Goal: Communication & Community: Answer question/provide support

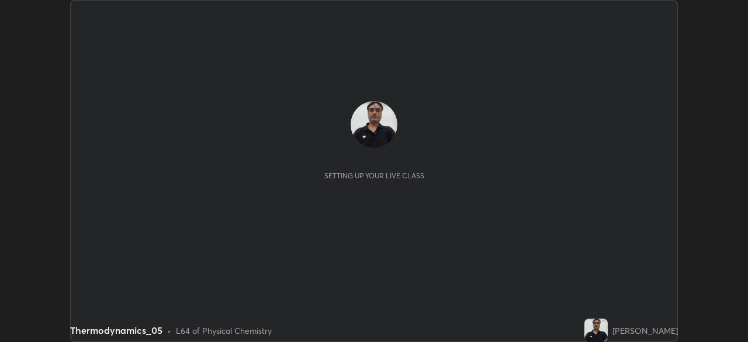
scroll to position [342, 747]
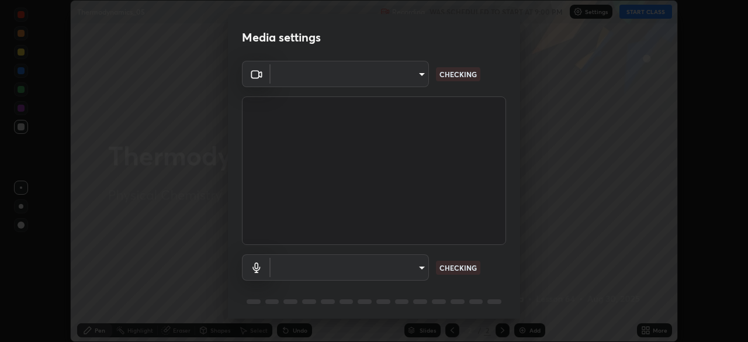
type input "d64d47ec9df49bf16df3be139c80778ada659e70263b5e9972ae33db9fa5459d"
type input "51a22c1431b769a8bb8d408626adf62a2672edeebd2159a8188921bb0d946e59"
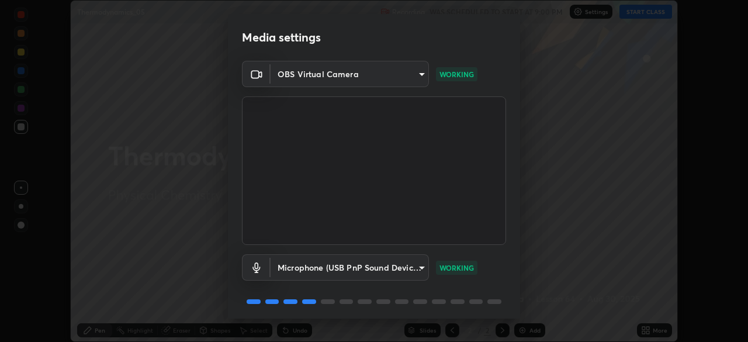
scroll to position [41, 0]
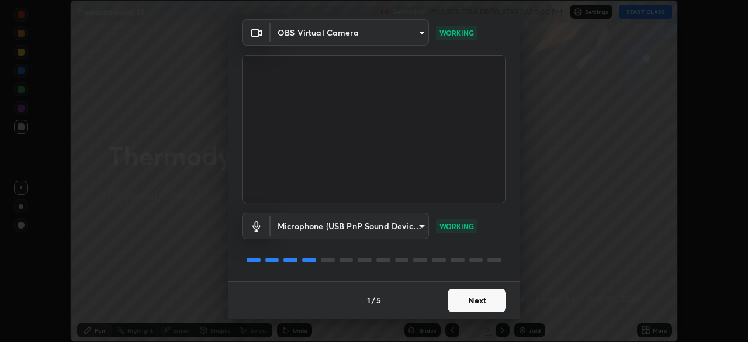
click at [457, 301] on button "Next" at bounding box center [477, 300] width 58 height 23
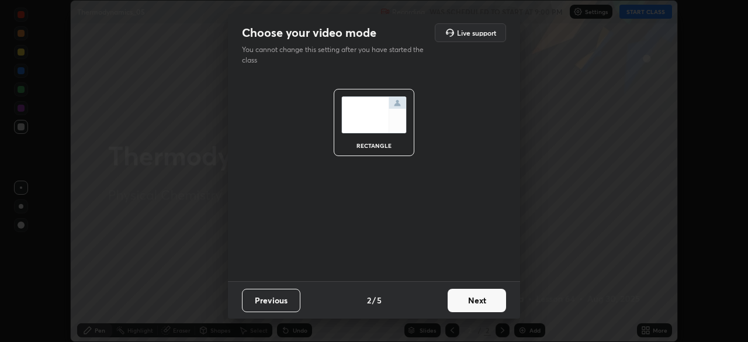
scroll to position [0, 0]
click at [455, 299] on button "Next" at bounding box center [477, 300] width 58 height 23
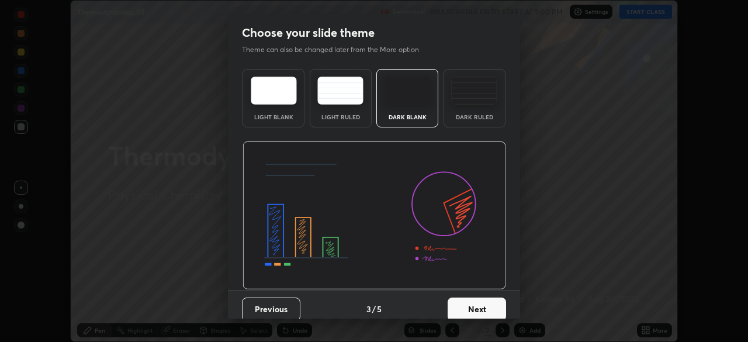
click at [455, 299] on button "Next" at bounding box center [477, 308] width 58 height 23
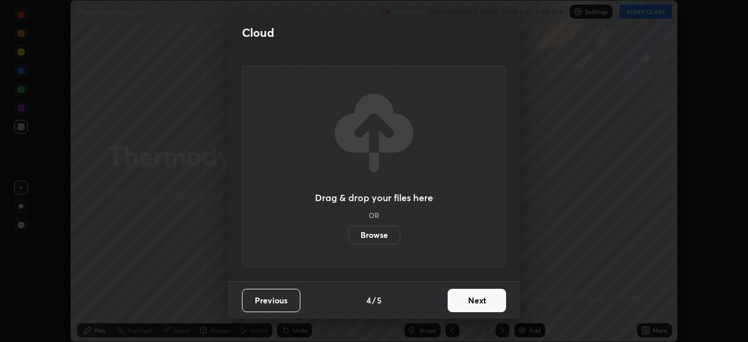
click at [458, 305] on button "Next" at bounding box center [477, 300] width 58 height 23
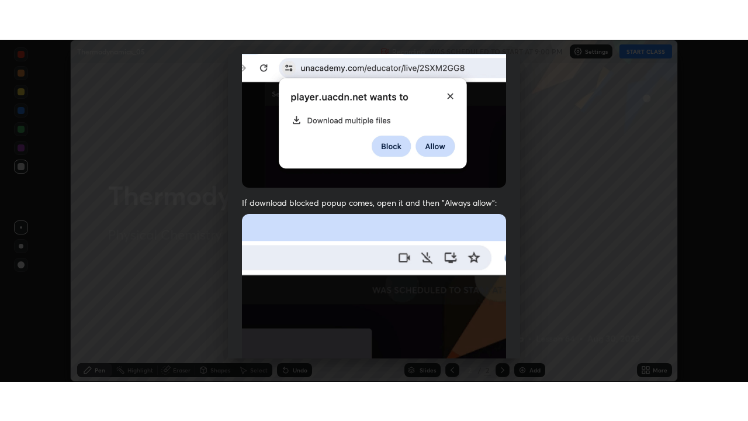
scroll to position [280, 0]
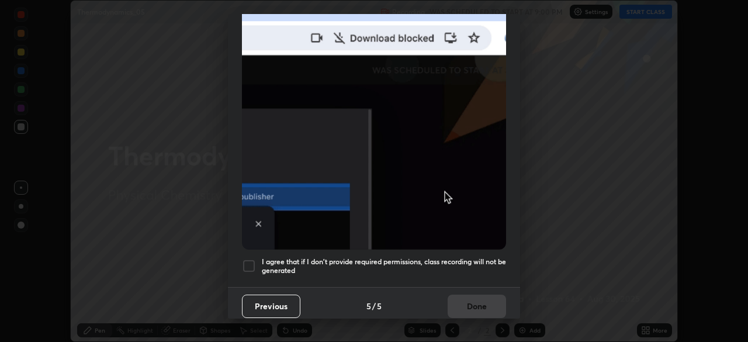
click at [250, 259] on div at bounding box center [249, 266] width 14 height 14
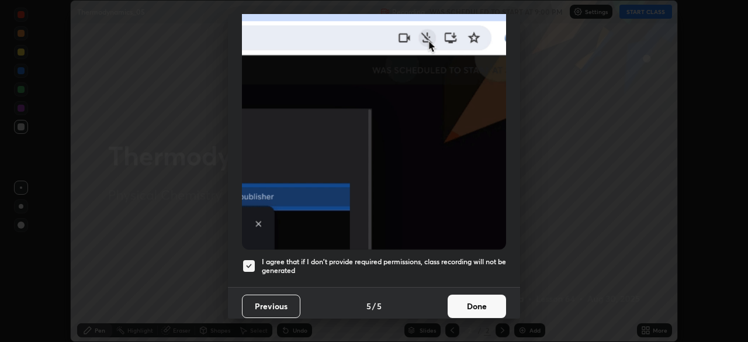
click at [455, 302] on button "Done" at bounding box center [477, 305] width 58 height 23
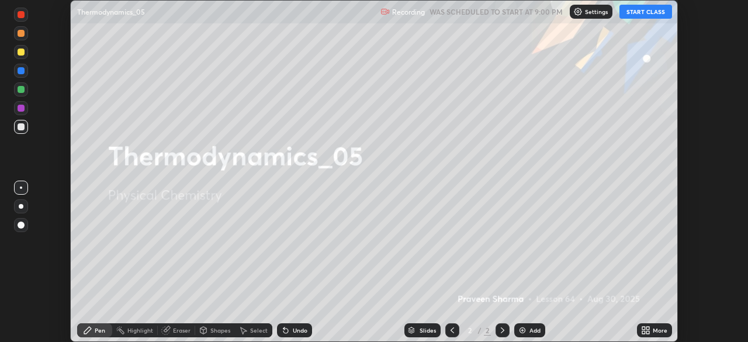
click at [636, 12] on button "START CLASS" at bounding box center [645, 12] width 53 height 14
click at [646, 330] on icon at bounding box center [645, 329] width 9 height 9
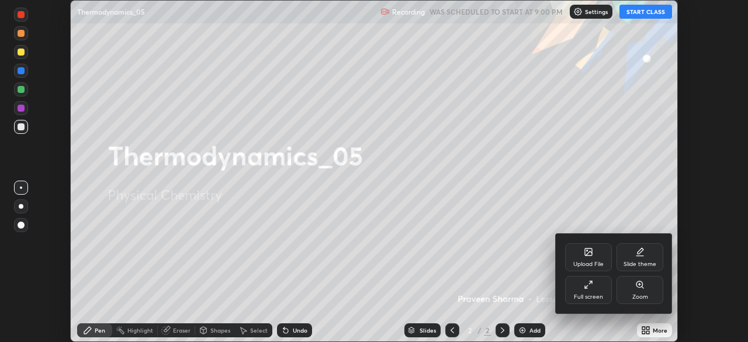
click at [587, 289] on div "Full screen" at bounding box center [588, 290] width 47 height 28
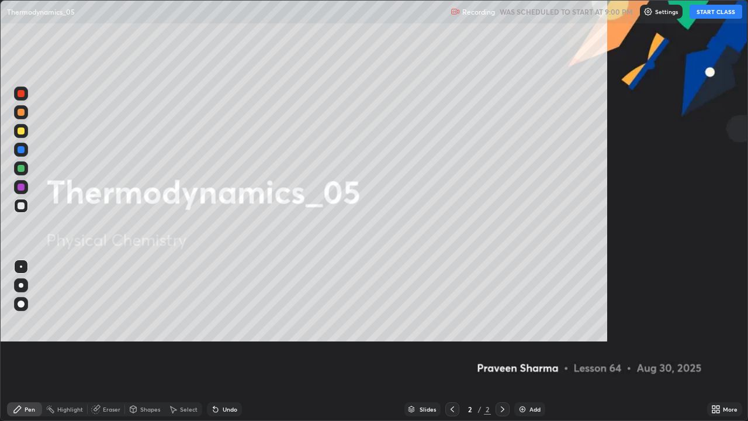
scroll to position [421, 748]
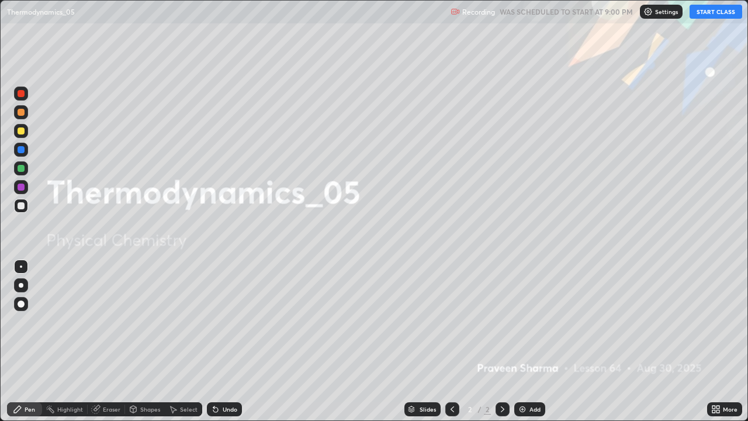
click at [531, 341] on div "Add" at bounding box center [534, 409] width 11 height 6
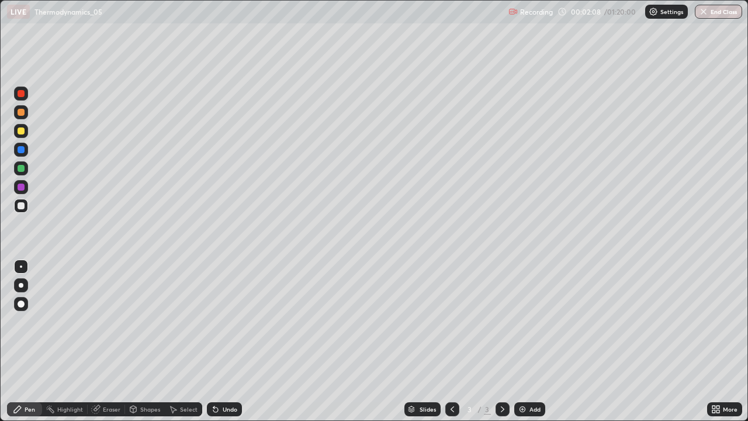
click at [232, 341] on div "Undo" at bounding box center [230, 409] width 15 height 6
click at [233, 341] on div "Undo" at bounding box center [230, 409] width 15 height 6
click at [234, 341] on div "Undo" at bounding box center [230, 409] width 15 height 6
click at [216, 341] on icon at bounding box center [215, 409] width 5 height 5
click at [229, 341] on div "Undo" at bounding box center [230, 409] width 15 height 6
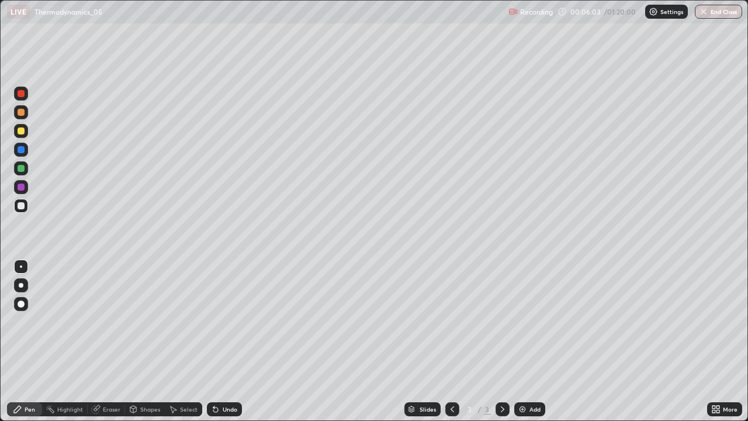
click at [227, 341] on div "Undo" at bounding box center [230, 409] width 15 height 6
click at [424, 341] on div "Slides" at bounding box center [428, 409] width 16 height 6
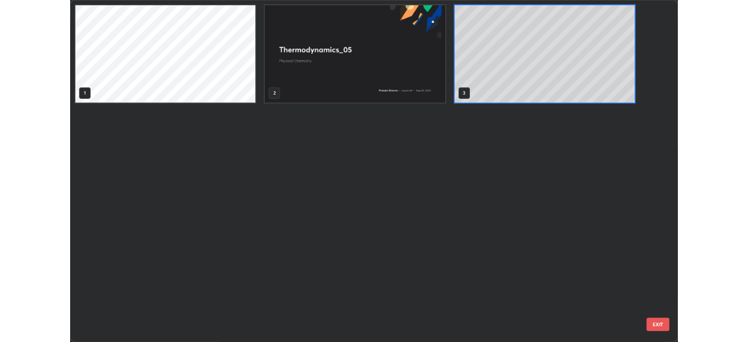
scroll to position [416, 741]
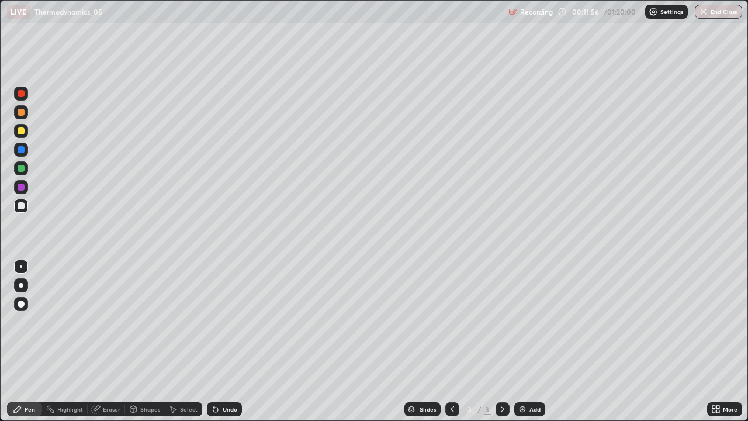
click at [524, 341] on img at bounding box center [522, 408] width 9 height 9
click at [522, 341] on img at bounding box center [522, 408] width 9 height 9
click at [452, 341] on icon at bounding box center [452, 408] width 9 height 9
click at [227, 341] on div "Undo" at bounding box center [230, 409] width 15 height 6
click at [234, 341] on div "Undo" at bounding box center [224, 409] width 35 height 14
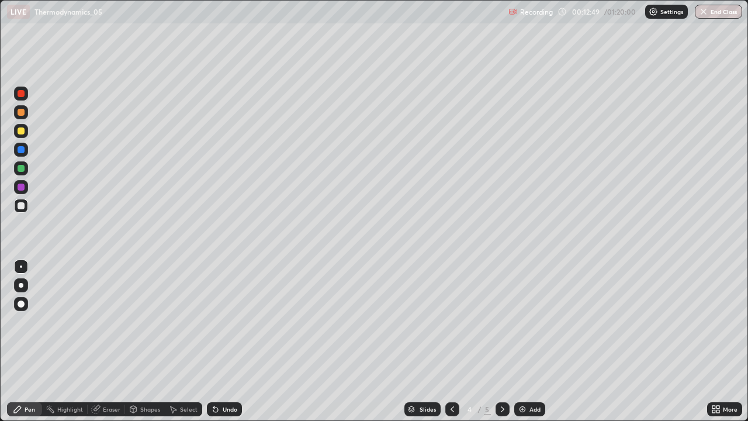
click at [235, 341] on div "Undo" at bounding box center [230, 409] width 15 height 6
click at [522, 341] on div "Add" at bounding box center [529, 409] width 31 height 14
click at [223, 341] on div "Undo" at bounding box center [230, 409] width 15 height 6
click at [107, 341] on div "Eraser" at bounding box center [112, 409] width 18 height 6
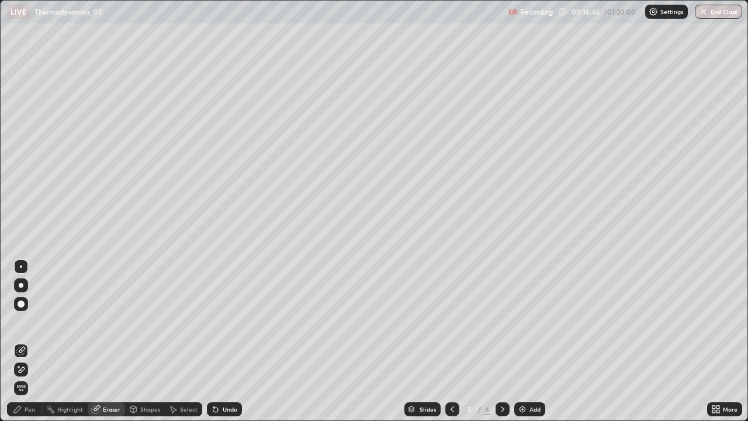
click at [24, 341] on icon at bounding box center [22, 369] width 6 height 6
click at [34, 341] on div "Pen" at bounding box center [30, 409] width 11 height 6
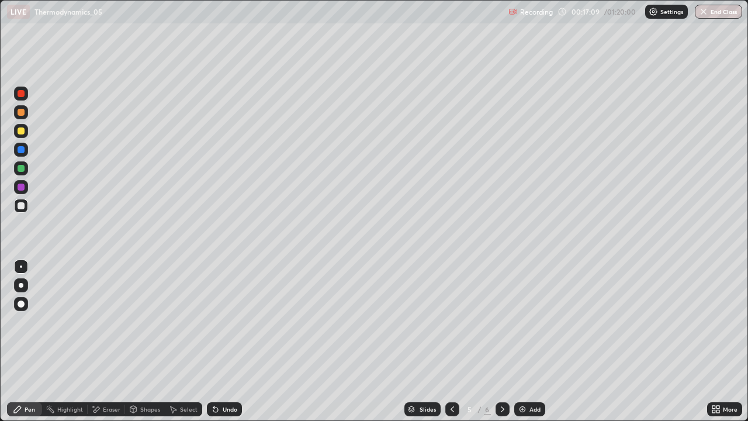
click at [212, 341] on icon at bounding box center [215, 408] width 9 height 9
click at [227, 341] on div "Undo" at bounding box center [224, 409] width 35 height 14
click at [214, 341] on icon at bounding box center [215, 409] width 5 height 5
click at [223, 341] on div "Undo" at bounding box center [230, 409] width 15 height 6
click at [224, 341] on div "Undo" at bounding box center [230, 409] width 15 height 6
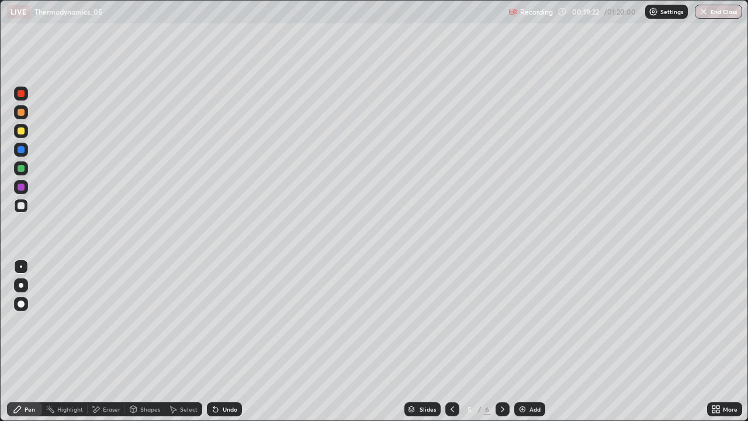
click at [223, 341] on div "Undo" at bounding box center [230, 409] width 15 height 6
click at [451, 341] on icon at bounding box center [453, 409] width 4 height 6
click at [451, 341] on icon at bounding box center [452, 408] width 9 height 9
click at [21, 169] on div at bounding box center [21, 168] width 7 height 7
click at [500, 341] on icon at bounding box center [502, 408] width 9 height 9
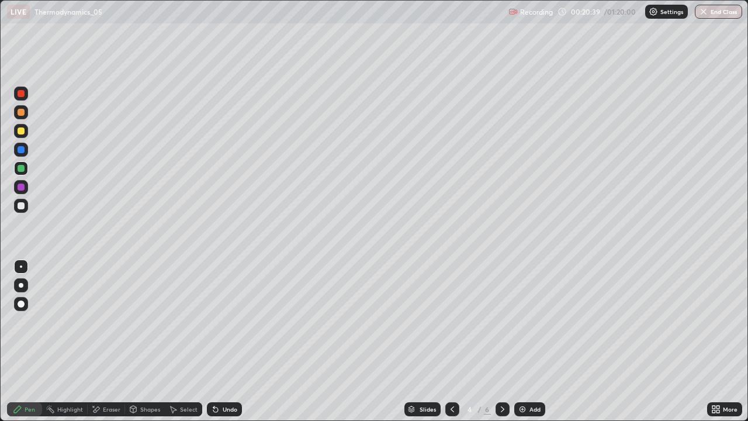
click at [501, 341] on icon at bounding box center [503, 409] width 4 height 6
click at [22, 203] on div at bounding box center [21, 205] width 7 height 7
click at [100, 341] on div "Eraser" at bounding box center [106, 409] width 37 height 14
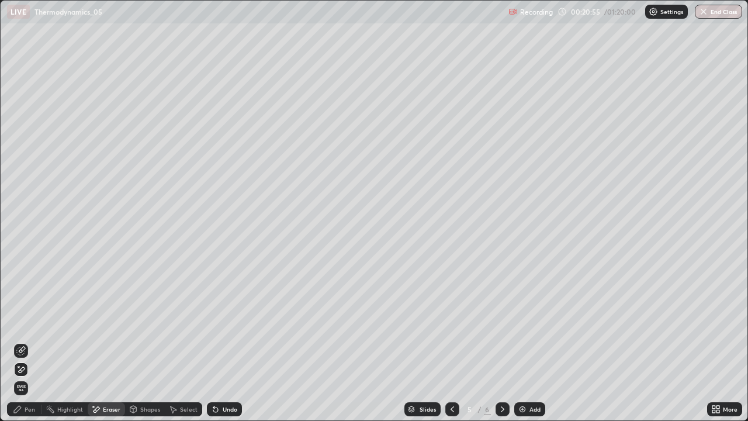
click at [23, 341] on icon at bounding box center [20, 350] width 9 height 9
click at [26, 341] on div "Pen" at bounding box center [30, 409] width 11 height 6
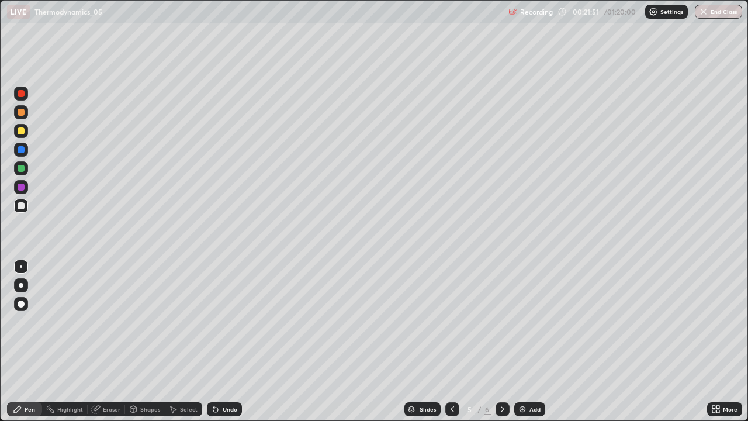
click at [522, 341] on img at bounding box center [522, 408] width 9 height 9
click at [233, 341] on div "Undo" at bounding box center [230, 409] width 15 height 6
click at [230, 341] on div "Undo" at bounding box center [230, 409] width 15 height 6
click at [230, 341] on div "Undo" at bounding box center [224, 409] width 35 height 14
click at [233, 341] on div "Undo" at bounding box center [230, 409] width 15 height 6
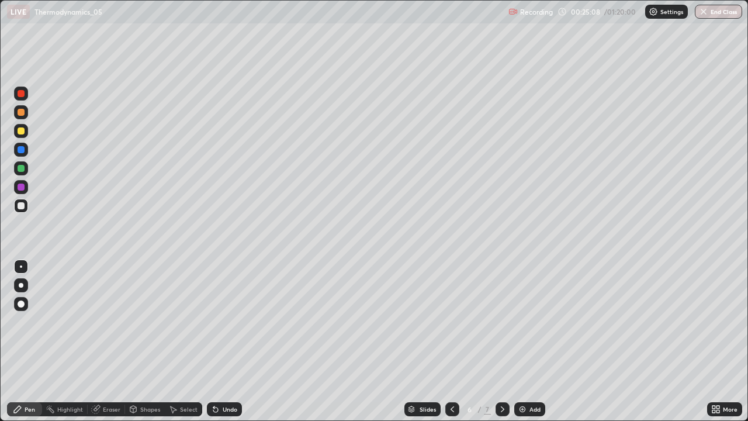
click at [521, 341] on img at bounding box center [522, 408] width 9 height 9
click at [451, 341] on icon at bounding box center [452, 408] width 9 height 9
click at [455, 341] on div at bounding box center [452, 409] width 14 height 14
click at [217, 341] on icon at bounding box center [215, 408] width 9 height 9
click at [213, 341] on icon at bounding box center [213, 406] width 1 height 1
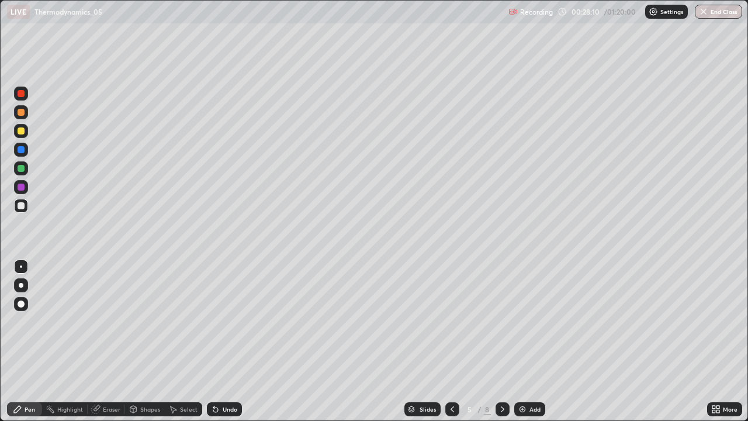
click at [501, 341] on icon at bounding box center [502, 408] width 9 height 9
click at [449, 341] on icon at bounding box center [452, 408] width 9 height 9
click at [500, 341] on icon at bounding box center [502, 408] width 9 height 9
click at [456, 341] on div at bounding box center [452, 409] width 14 height 14
click at [506, 341] on div at bounding box center [503, 409] width 14 height 14
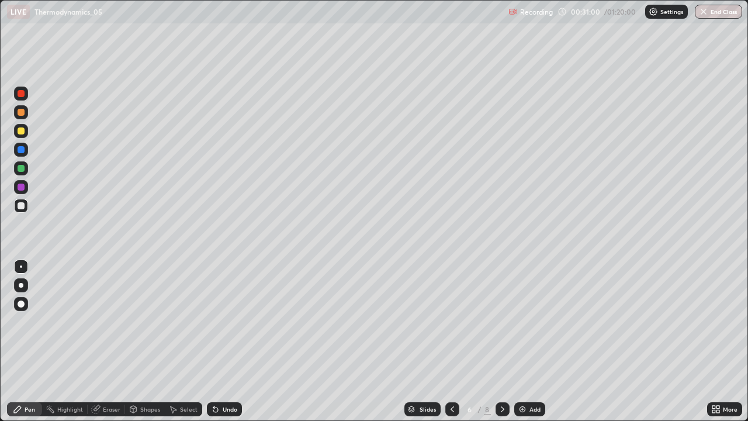
click at [501, 341] on icon at bounding box center [503, 409] width 4 height 6
click at [500, 341] on icon at bounding box center [502, 408] width 9 height 9
click at [451, 341] on icon at bounding box center [452, 408] width 9 height 9
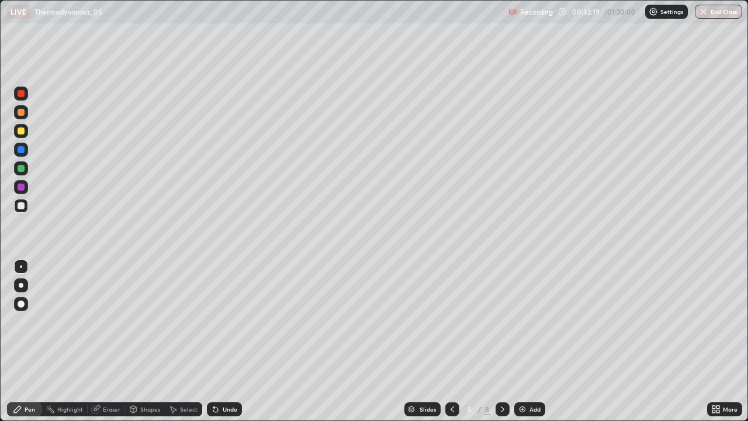
click at [502, 341] on icon at bounding box center [502, 408] width 9 height 9
click at [499, 341] on div at bounding box center [503, 409] width 14 height 14
click at [503, 341] on icon at bounding box center [502, 408] width 9 height 9
click at [708, 341] on div "More" at bounding box center [724, 409] width 35 height 14
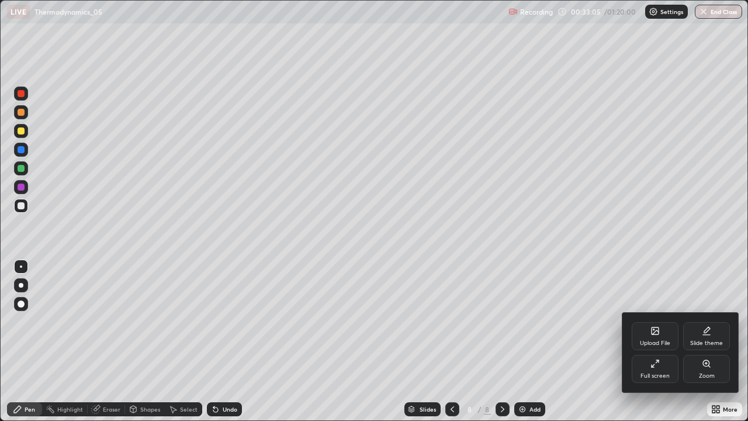
click at [711, 331] on div "Slide theme" at bounding box center [706, 336] width 47 height 28
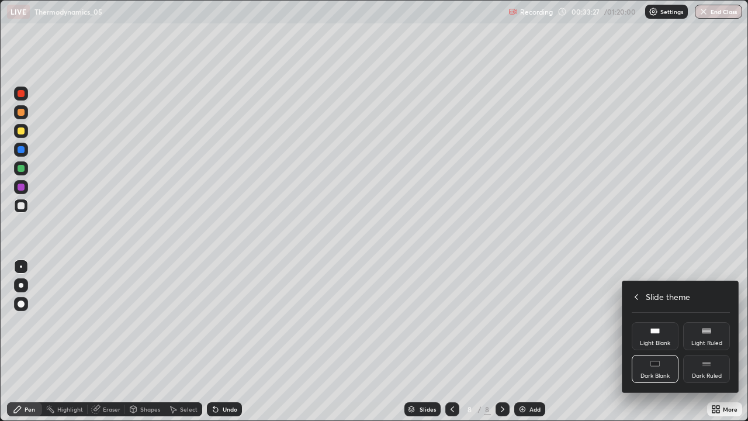
click at [29, 341] on div at bounding box center [374, 210] width 748 height 421
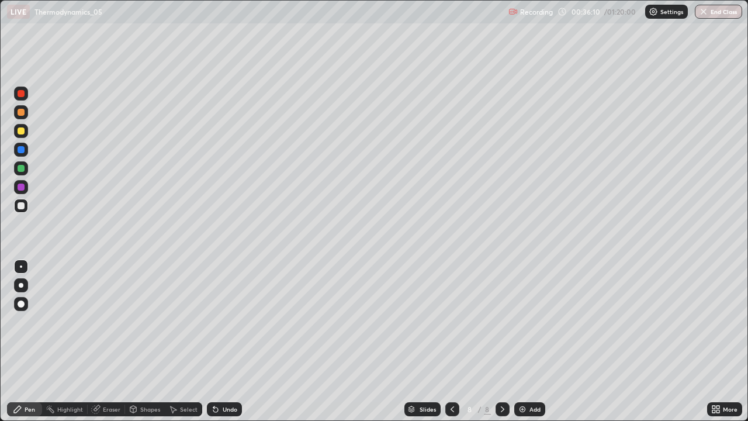
click at [22, 133] on div at bounding box center [21, 130] width 7 height 7
click at [20, 205] on div at bounding box center [21, 205] width 7 height 7
click at [27, 206] on div at bounding box center [21, 206] width 14 height 14
click at [521, 341] on img at bounding box center [522, 408] width 9 height 9
click at [20, 131] on div at bounding box center [21, 130] width 7 height 7
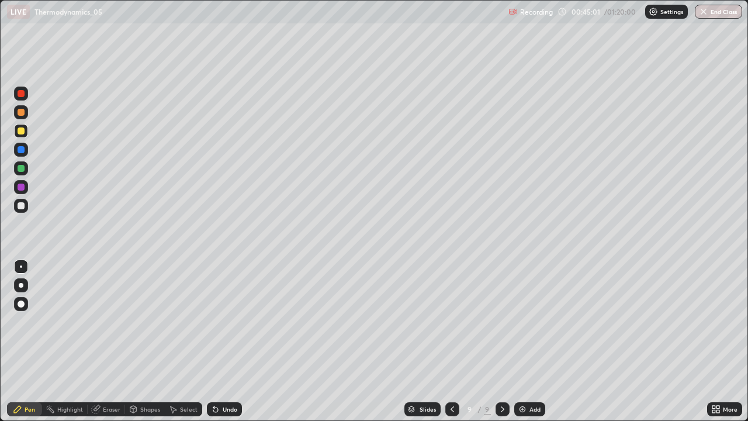
click at [20, 203] on div at bounding box center [21, 205] width 7 height 7
click at [523, 341] on img at bounding box center [522, 408] width 9 height 9
click at [451, 341] on icon at bounding box center [451, 408] width 9 height 9
click at [109, 341] on div "Eraser" at bounding box center [112, 409] width 18 height 6
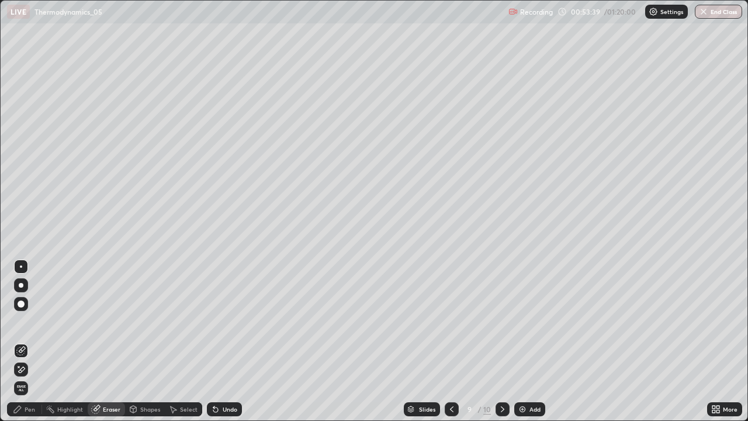
click at [20, 341] on icon at bounding box center [22, 369] width 6 height 6
click at [23, 341] on icon at bounding box center [22, 349] width 6 height 6
click at [22, 341] on div "Pen" at bounding box center [24, 409] width 35 height 14
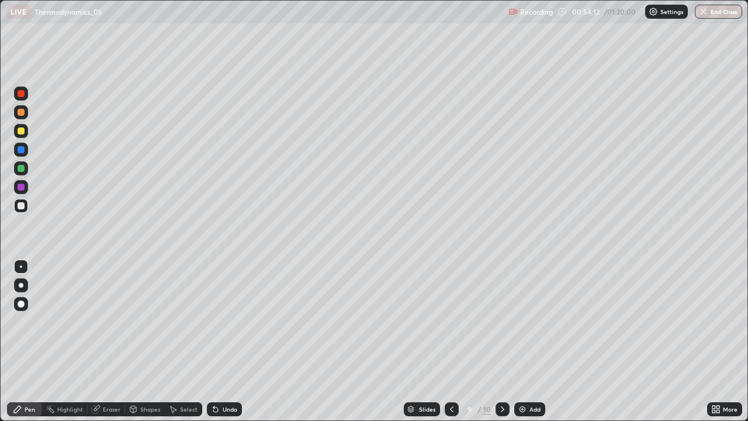
click at [22, 133] on div at bounding box center [21, 130] width 7 height 7
click at [22, 166] on div at bounding box center [21, 168] width 7 height 7
click at [501, 341] on icon at bounding box center [502, 408] width 9 height 9
click at [451, 341] on icon at bounding box center [451, 408] width 9 height 9
click at [501, 341] on icon at bounding box center [502, 408] width 9 height 9
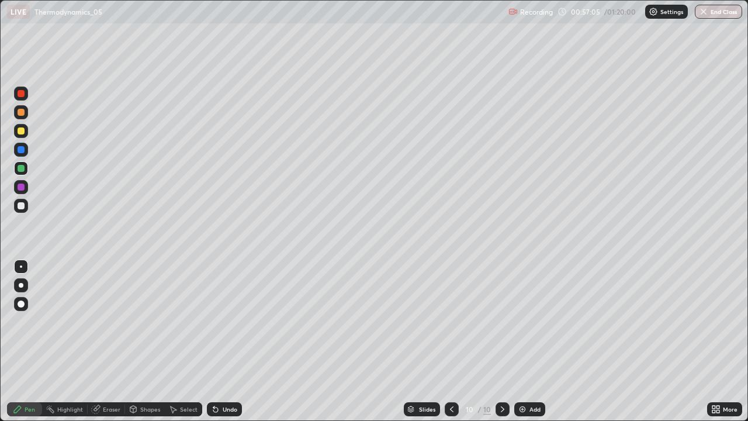
click at [452, 341] on icon at bounding box center [451, 408] width 9 height 9
click at [503, 341] on icon at bounding box center [502, 408] width 9 height 9
click at [522, 341] on img at bounding box center [522, 408] width 9 height 9
click at [223, 341] on div "Undo" at bounding box center [230, 409] width 15 height 6
click at [23, 204] on div at bounding box center [21, 205] width 7 height 7
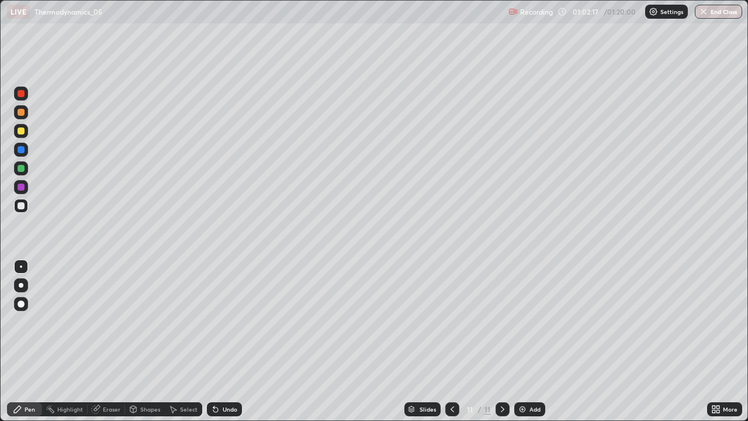
click at [219, 341] on div "Undo" at bounding box center [224, 409] width 35 height 14
click at [520, 341] on img at bounding box center [522, 408] width 9 height 9
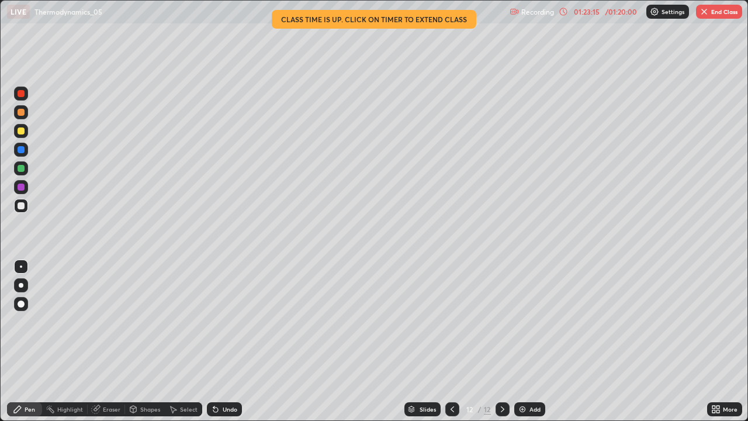
click at [712, 8] on button "End Class" at bounding box center [719, 12] width 46 height 14
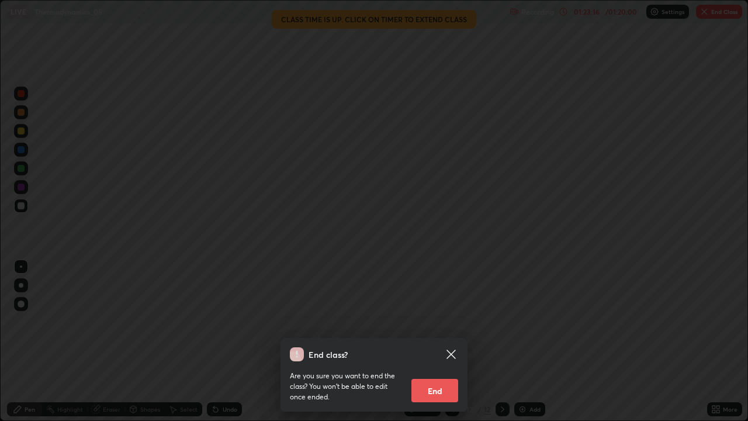
click at [444, 341] on button "End" at bounding box center [434, 390] width 47 height 23
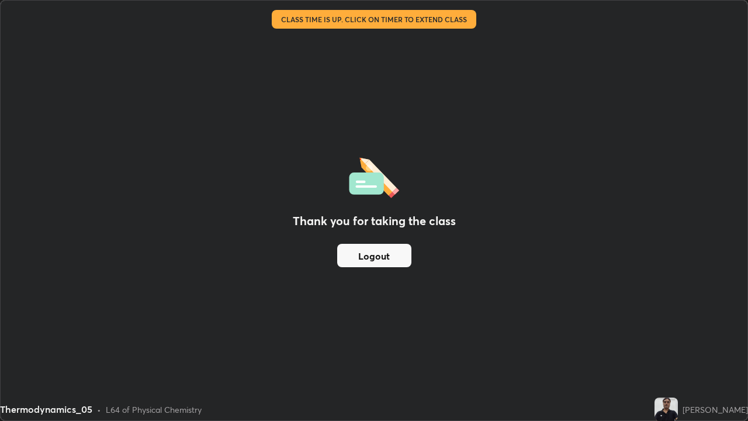
click at [386, 258] on button "Logout" at bounding box center [374, 255] width 74 height 23
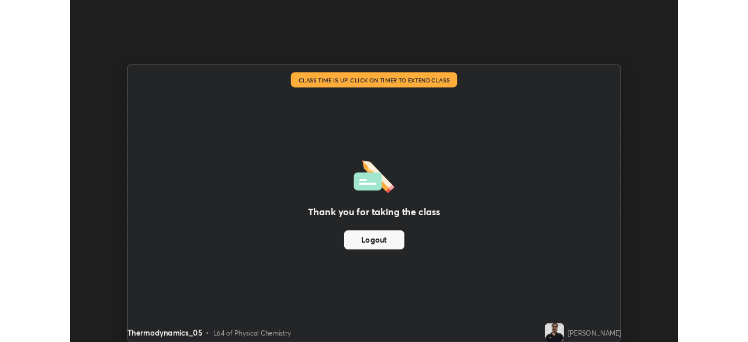
scroll to position [58090, 57684]
